Goal: Information Seeking & Learning: Learn about a topic

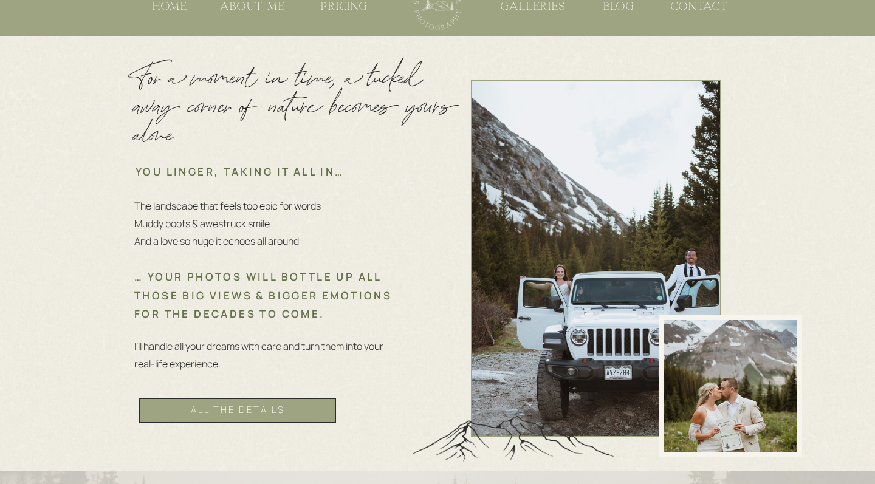
scroll to position [452, 0]
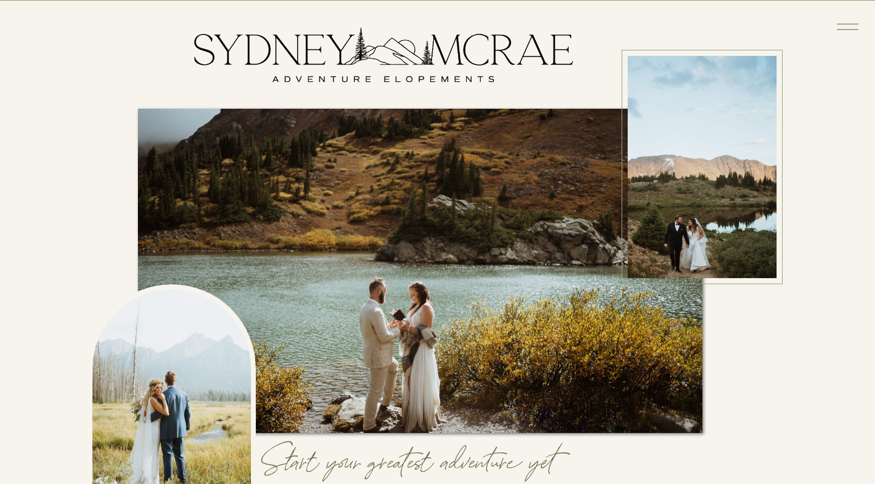
click at [858, 29] on icon at bounding box center [848, 27] width 28 height 28
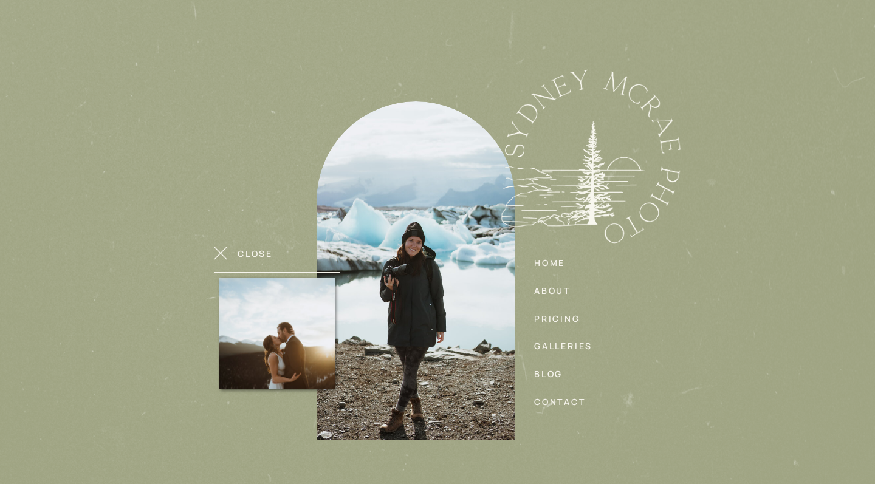
click at [548, 320] on nav "pricing" at bounding box center [562, 317] width 57 height 13
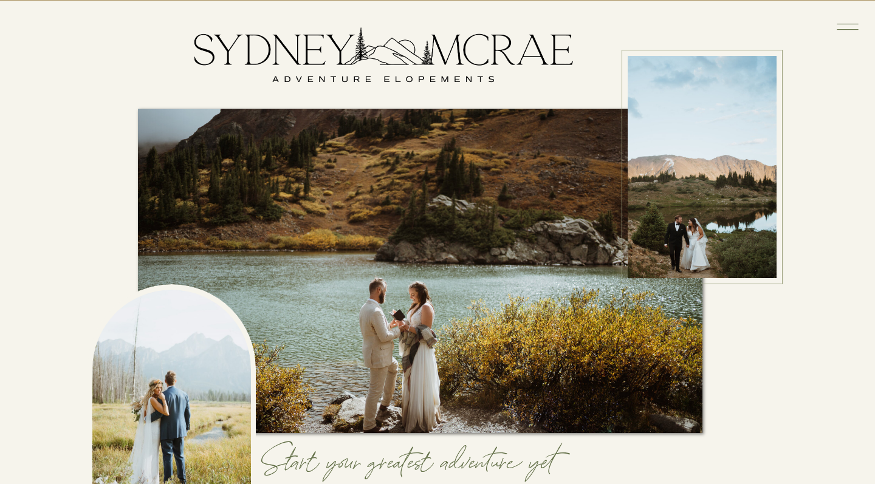
click at [407, 314] on div at bounding box center [420, 271] width 565 height 325
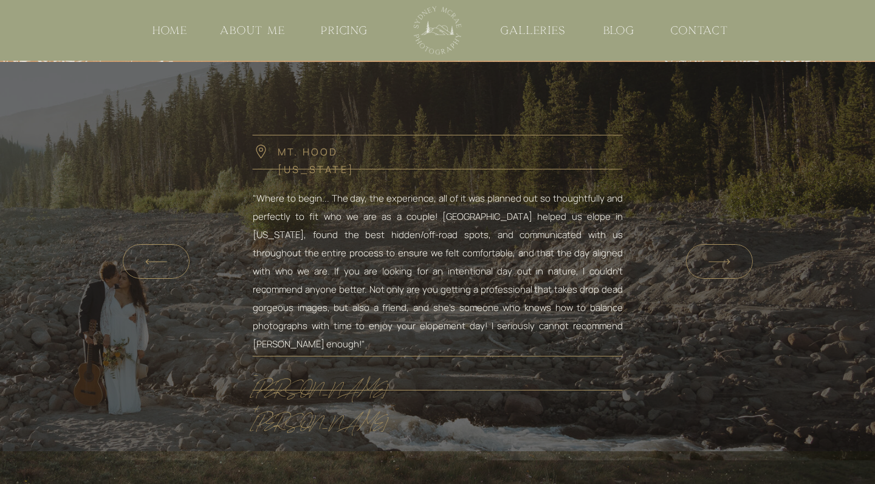
scroll to position [3091, 0]
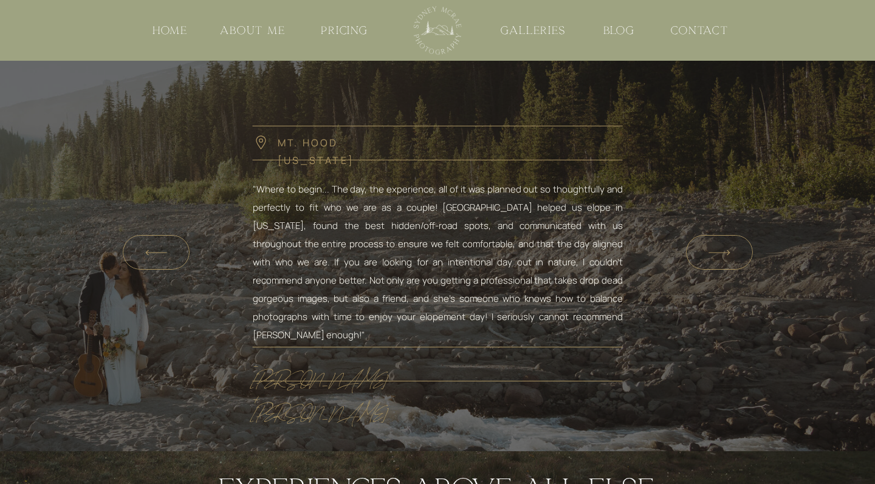
click at [717, 255] on icon at bounding box center [719, 253] width 30 height 28
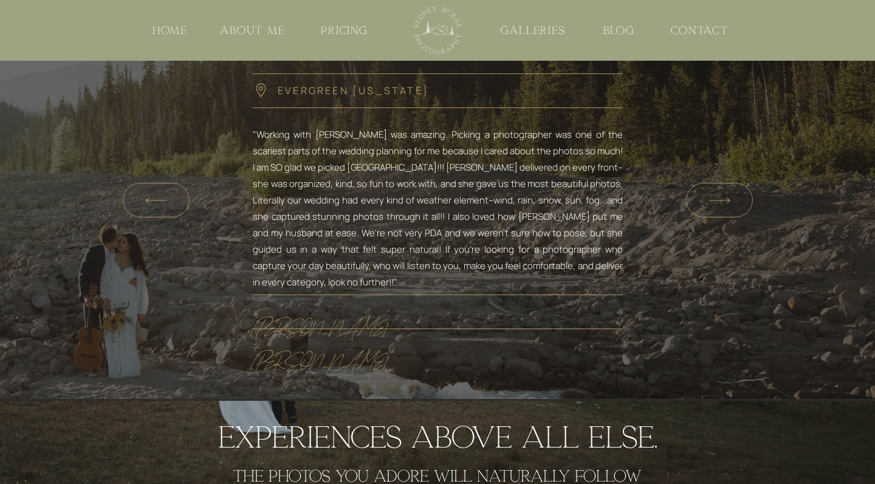
scroll to position [3144, 0]
click at [721, 191] on icon at bounding box center [719, 200] width 30 height 28
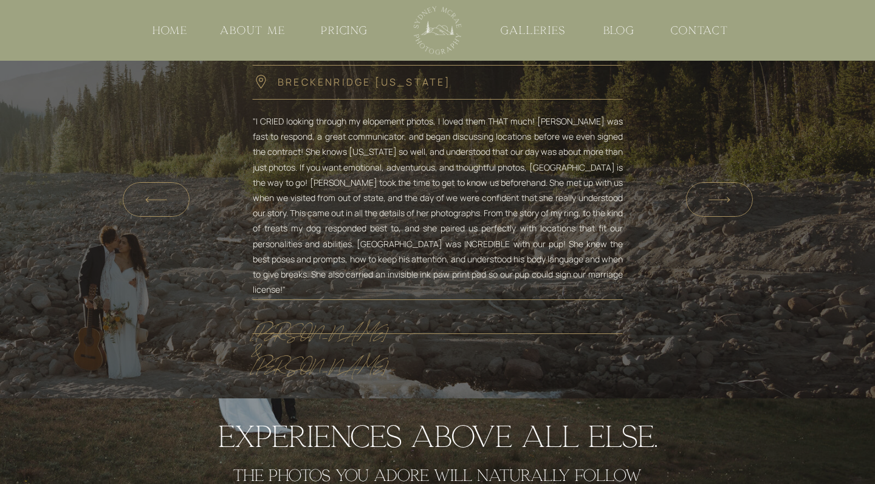
click at [721, 191] on icon at bounding box center [719, 200] width 30 height 28
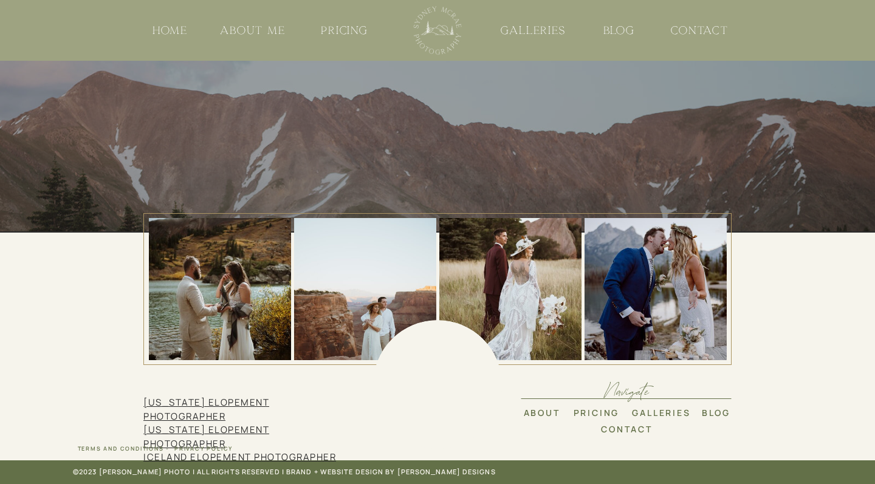
scroll to position [3764, 0]
click at [589, 413] on nav "pricing" at bounding box center [596, 413] width 50 height 16
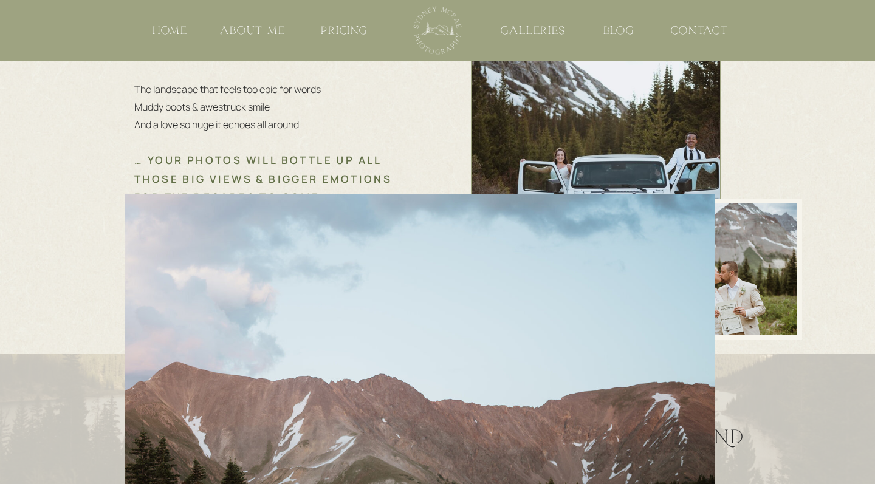
scroll to position [665, 0]
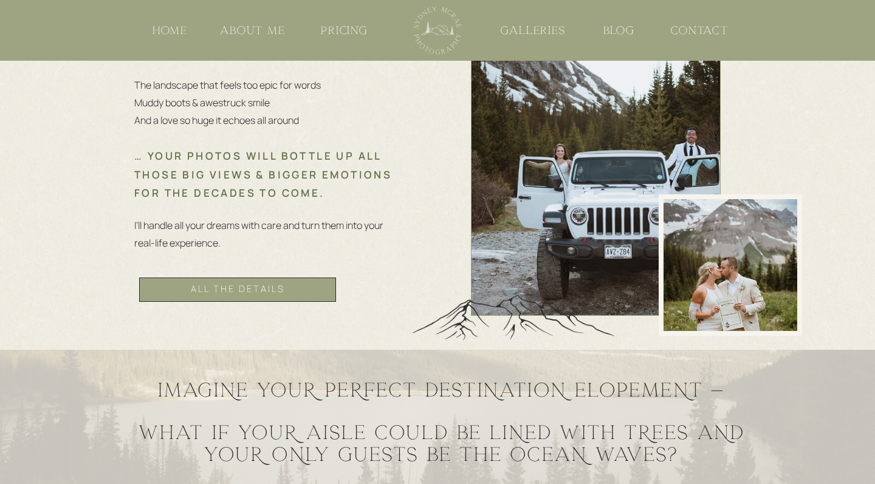
click at [636, 140] on div at bounding box center [596, 137] width 250 height 357
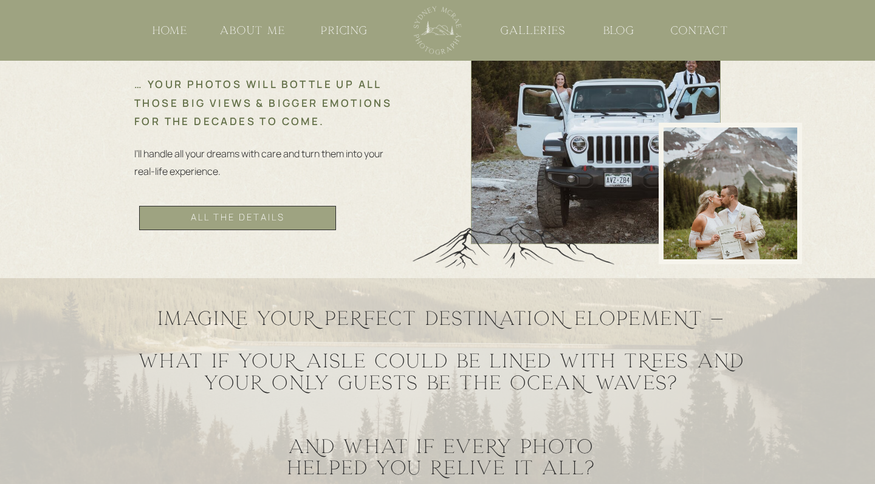
scroll to position [750, 0]
